Goal: Check status: Check status

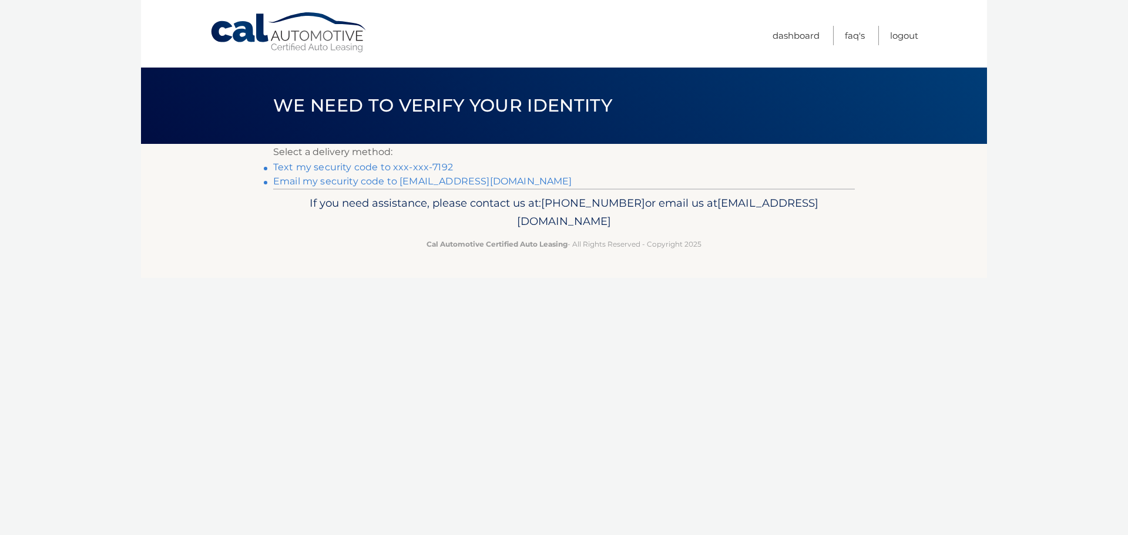
click at [411, 168] on link "Text my security code to xxx-xxx-7192" at bounding box center [363, 167] width 180 height 11
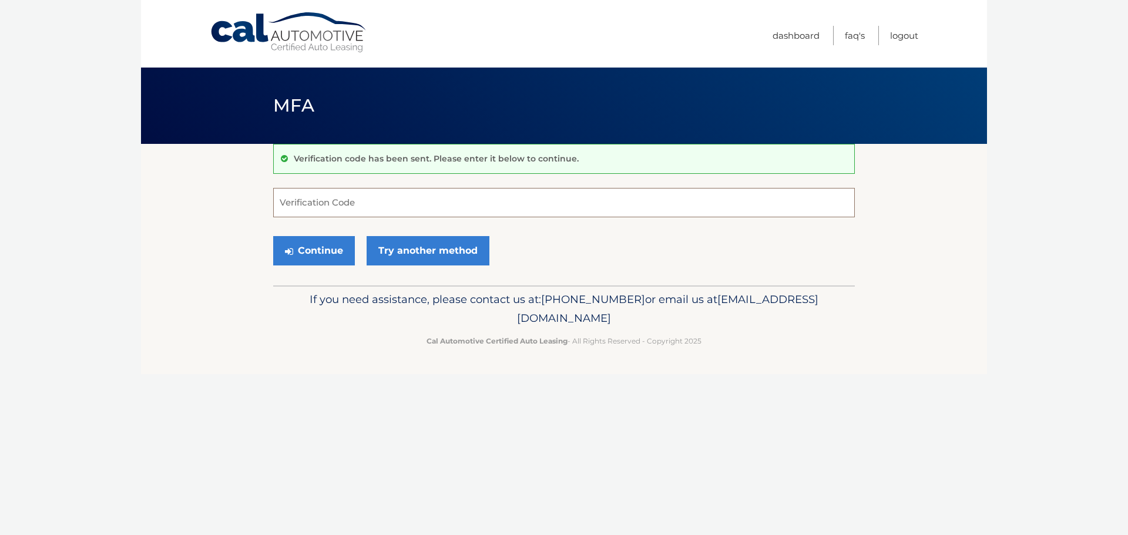
click at [356, 205] on input "Verification Code" at bounding box center [564, 202] width 582 height 29
click at [318, 198] on input "Verification Code" at bounding box center [564, 202] width 582 height 29
type input "250497"
click at [307, 253] on button "Continue" at bounding box center [314, 250] width 82 height 29
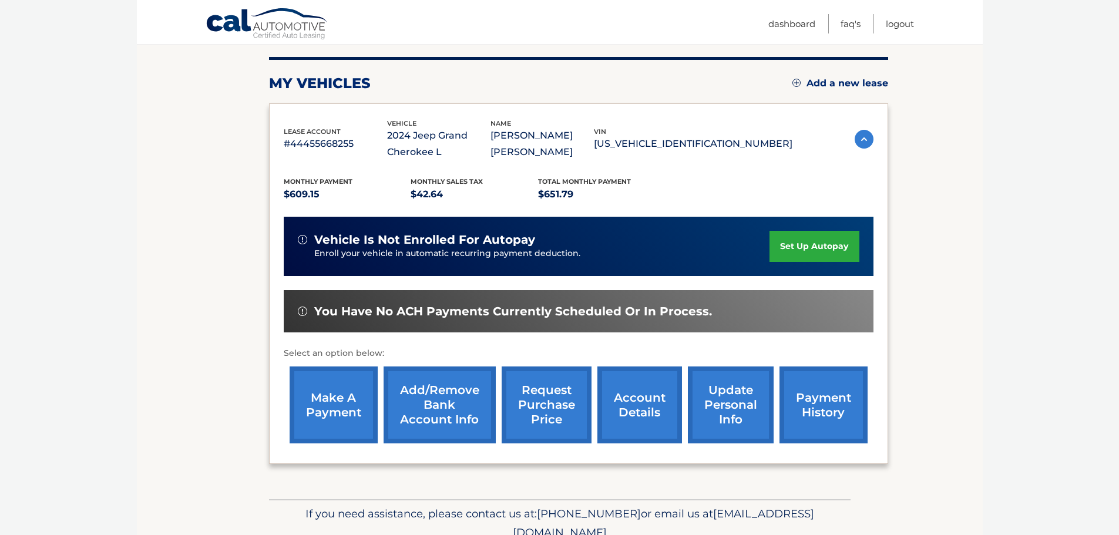
scroll to position [193, 0]
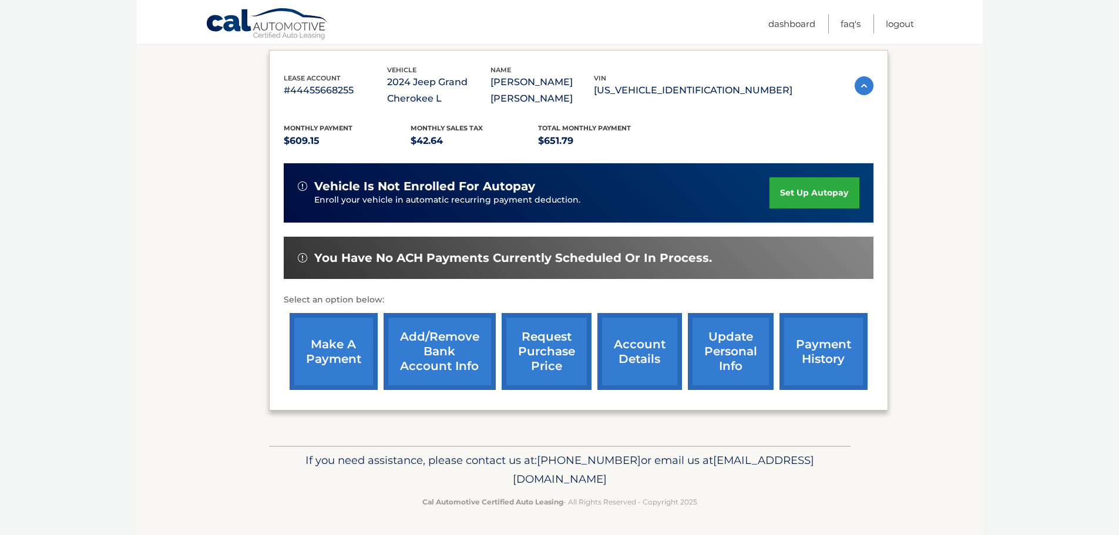
click at [548, 350] on link "request purchase price" at bounding box center [547, 351] width 90 height 77
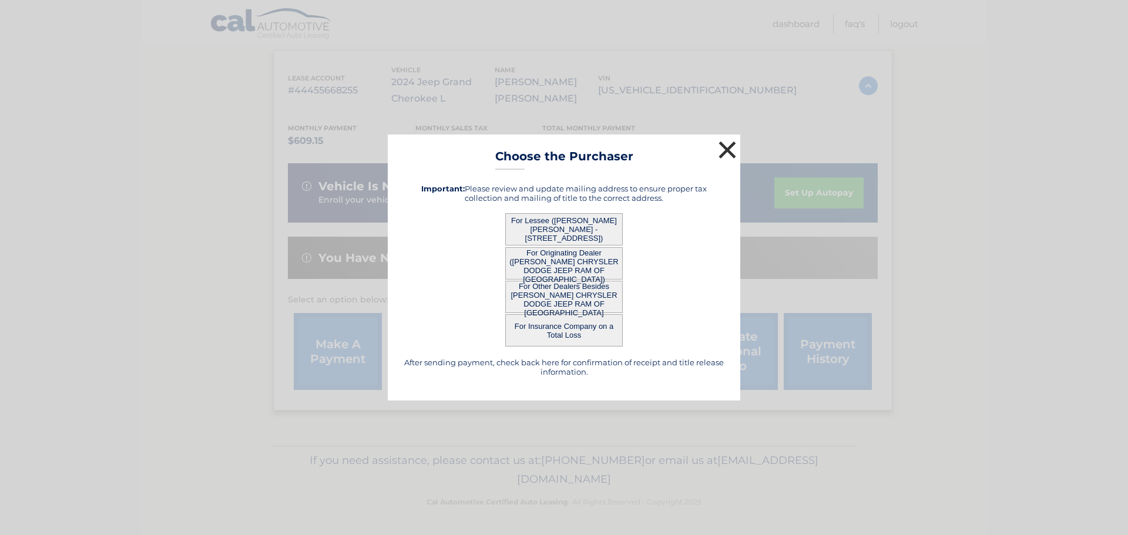
click at [729, 148] on button "×" at bounding box center [726, 149] width 23 height 23
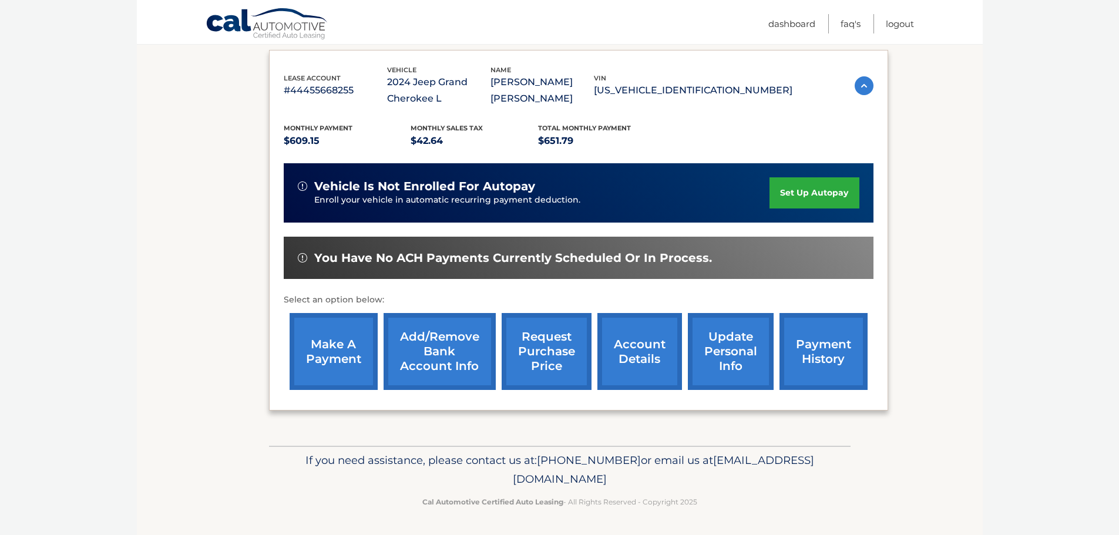
click at [652, 344] on link "account details" at bounding box center [639, 351] width 85 height 77
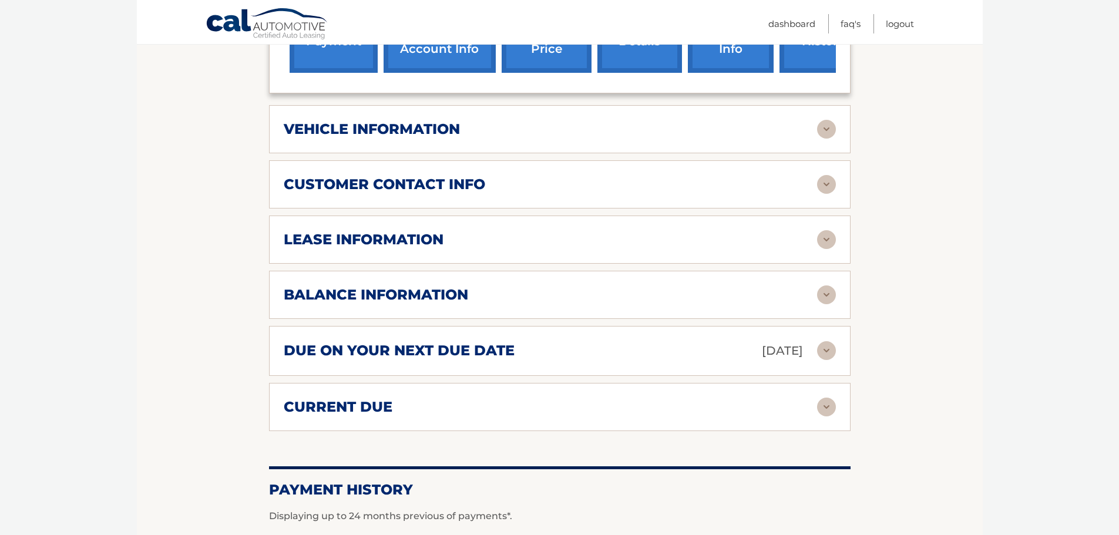
scroll to position [529, 0]
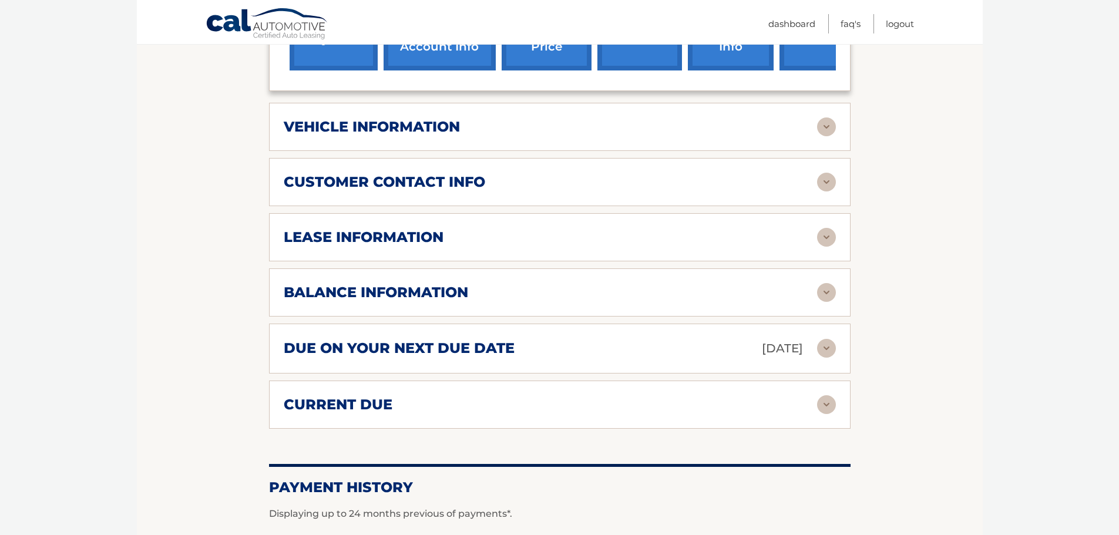
click at [552, 287] on div "balance information" at bounding box center [550, 293] width 533 height 18
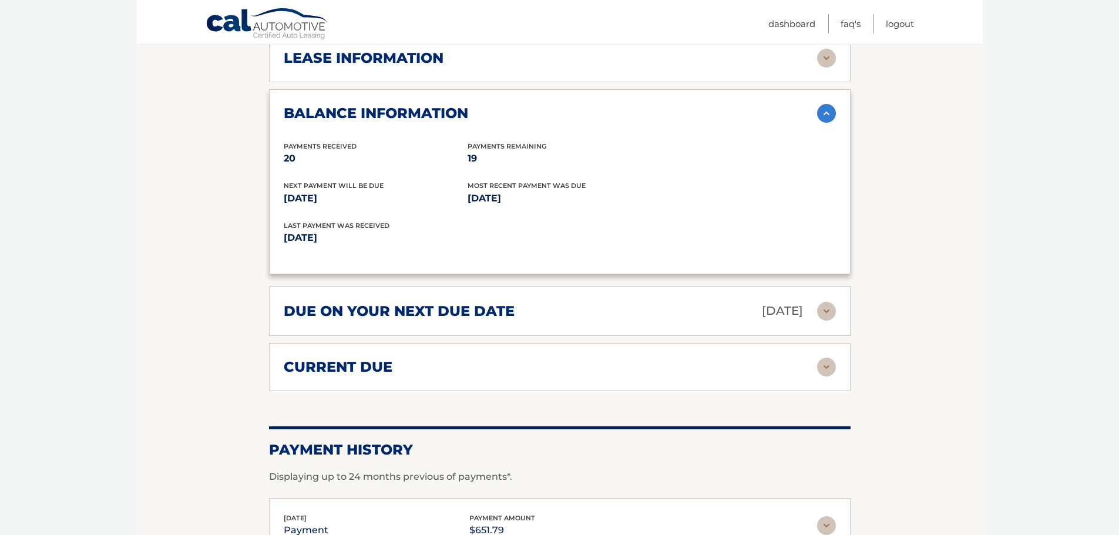
scroll to position [764, 0]
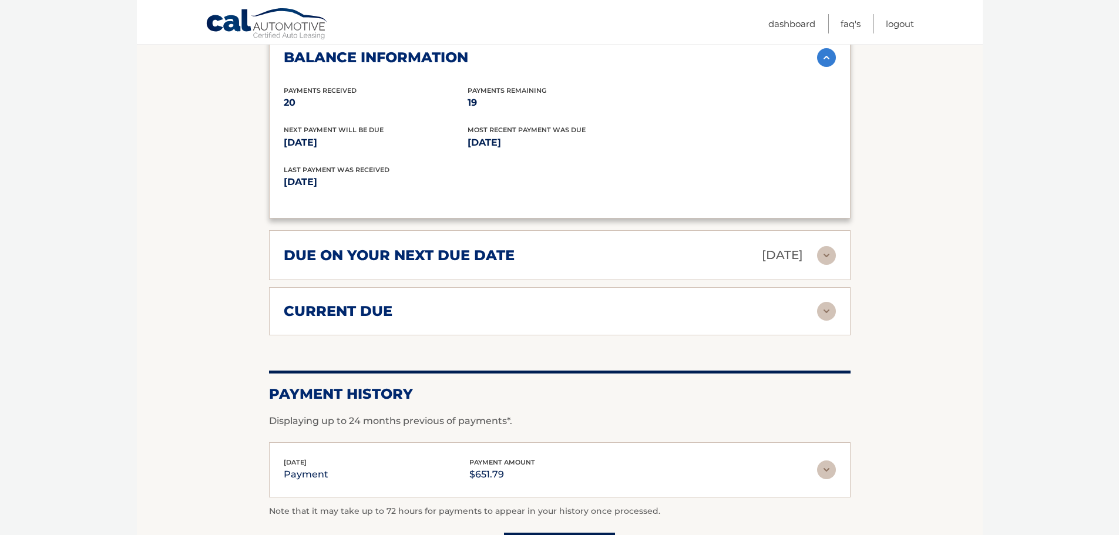
click at [730, 303] on div "current due" at bounding box center [550, 312] width 533 height 18
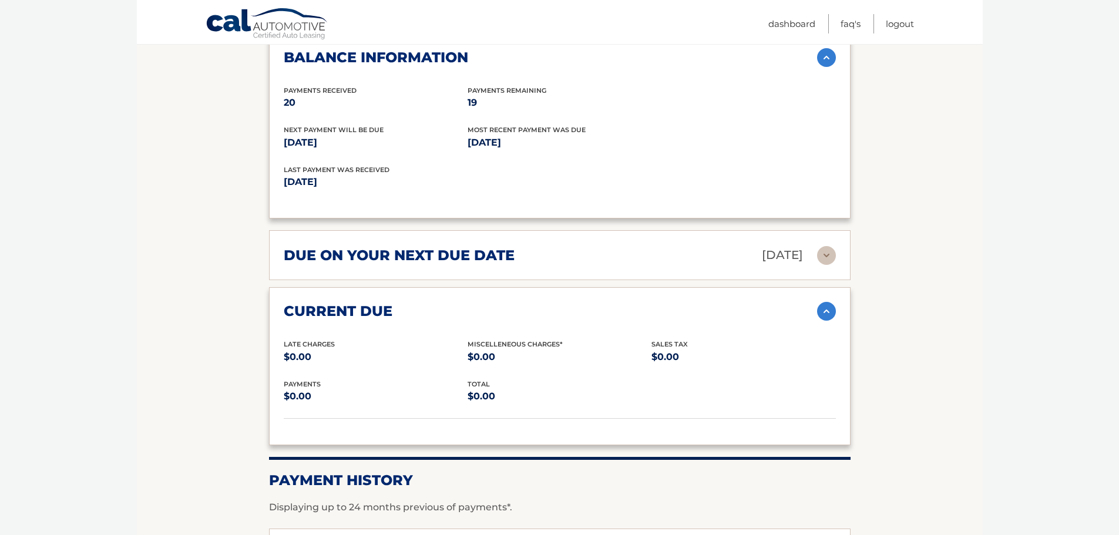
click at [671, 253] on div "due on your next due date Sep 14, 2025" at bounding box center [550, 255] width 533 height 21
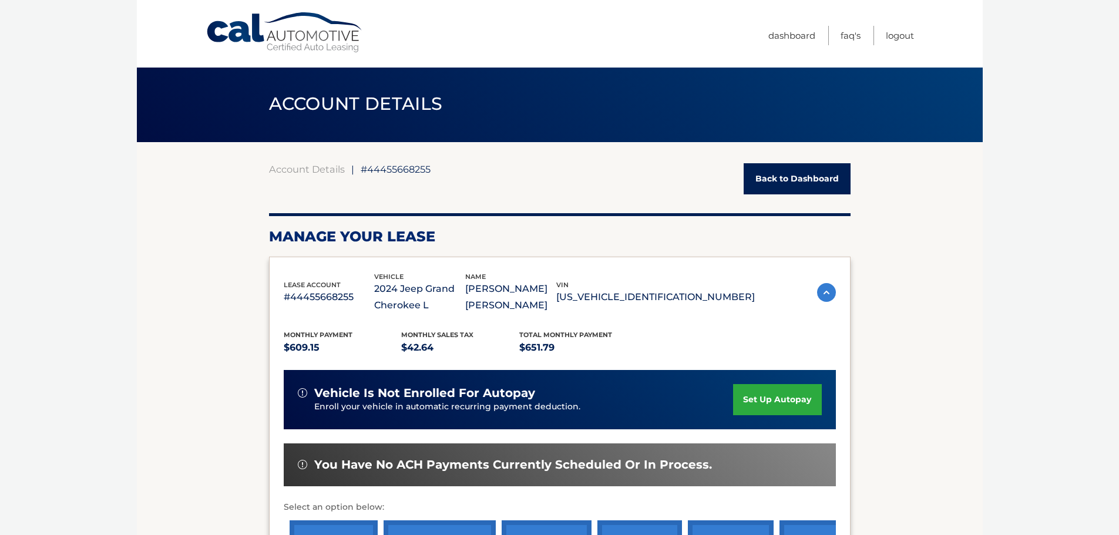
scroll to position [0, 0]
